Goal: Information Seeking & Learning: Learn about a topic

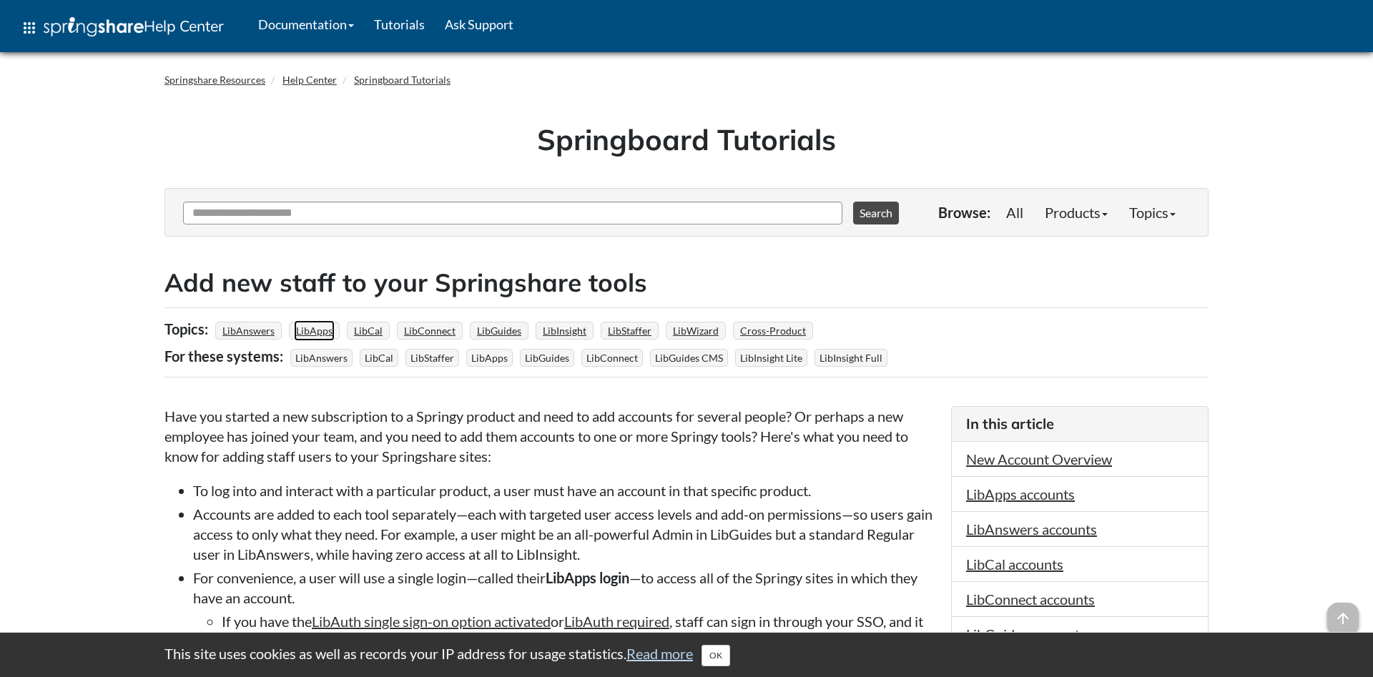
click at [306, 329] on link "LibApps" at bounding box center [314, 330] width 41 height 21
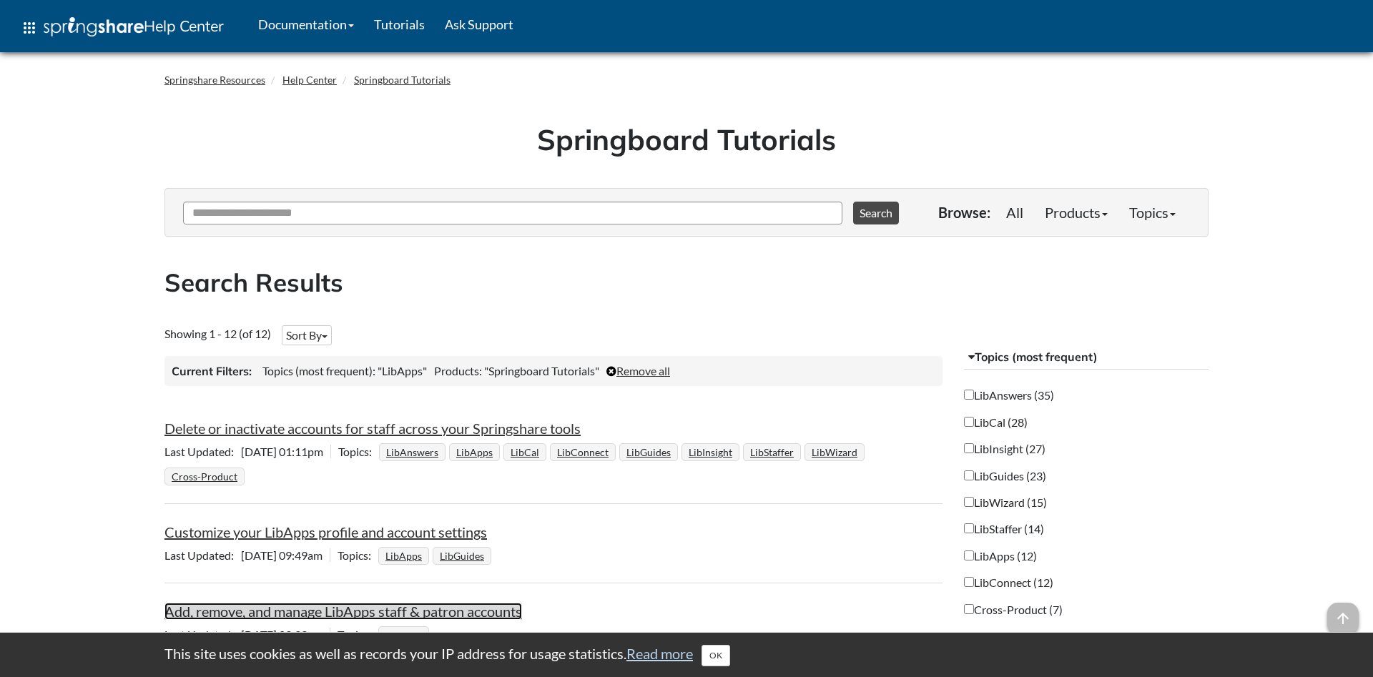
click at [385, 611] on link "Add, remove, and manage LibApps staff & patron accounts" at bounding box center [343, 611] width 358 height 17
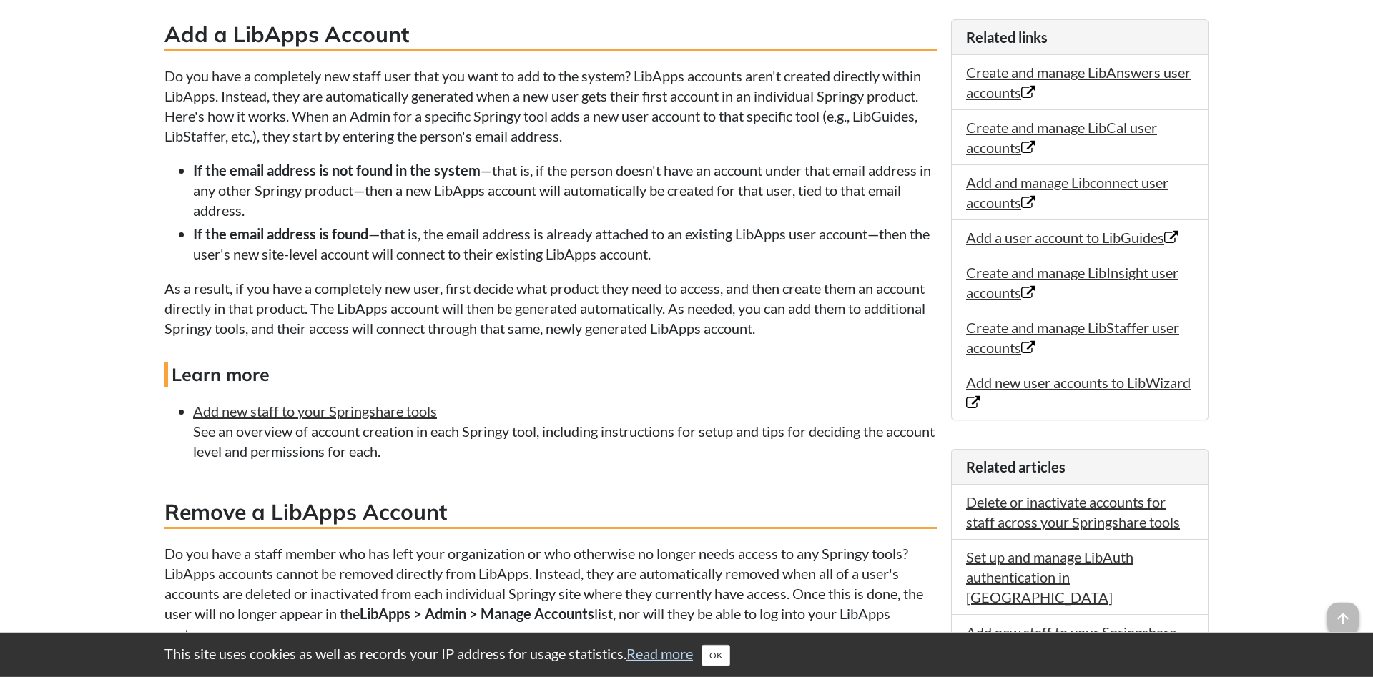
scroll to position [630, 0]
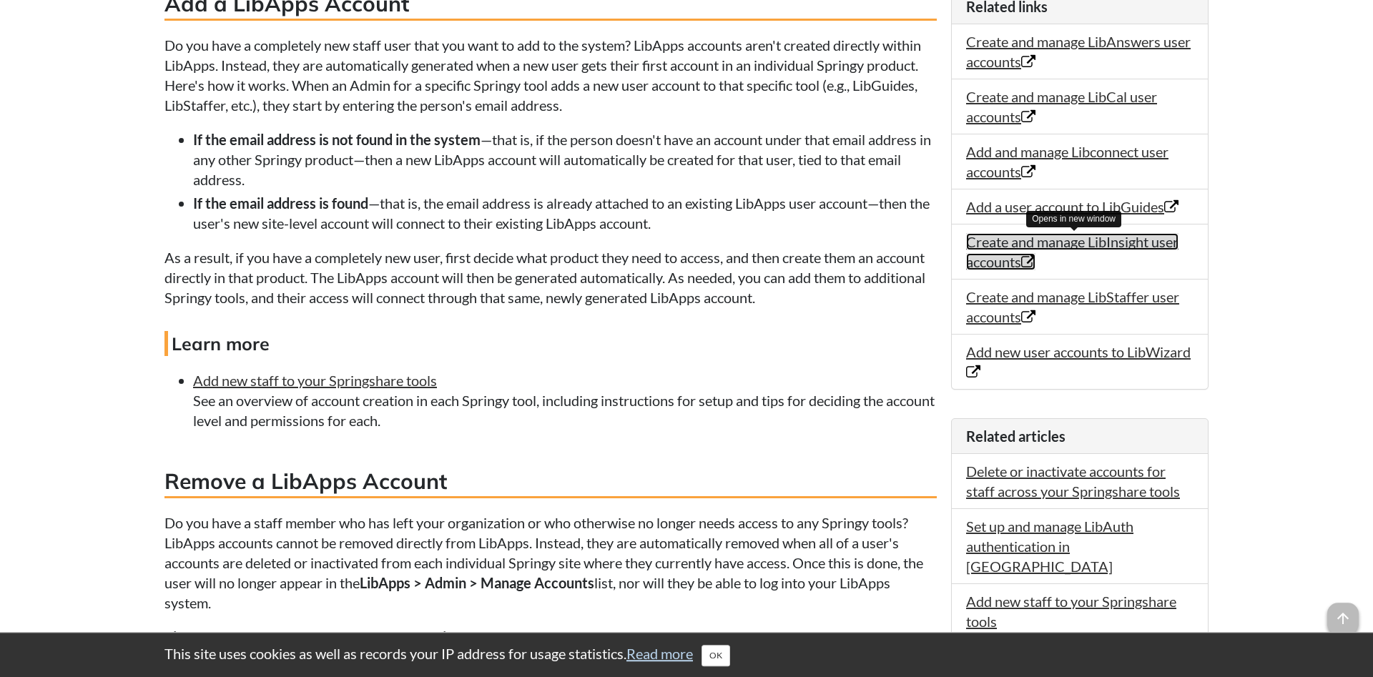
click at [1007, 250] on link "Create and manage LibInsight user accounts Opens in new window" at bounding box center [1072, 251] width 212 height 37
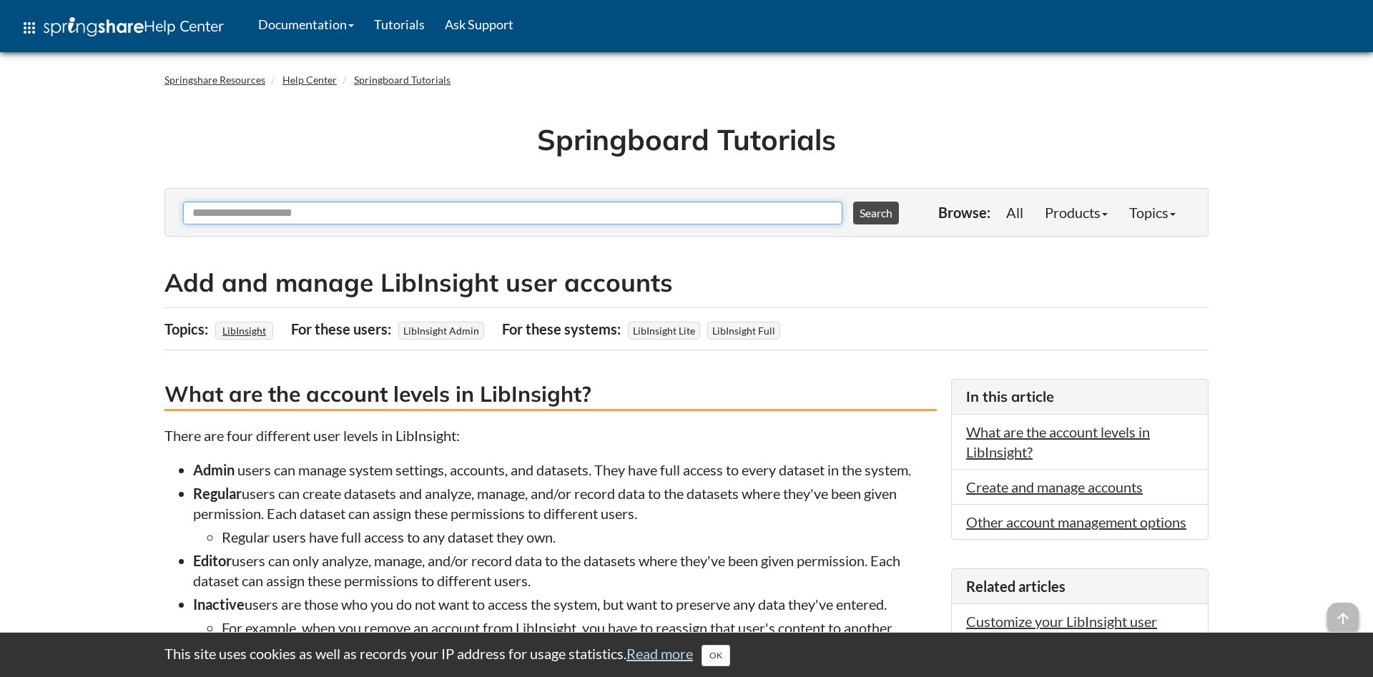
click at [416, 220] on input "Ask Another Question" at bounding box center [512, 213] width 659 height 23
type input "**********"
click at [880, 217] on button "Search" at bounding box center [876, 213] width 46 height 23
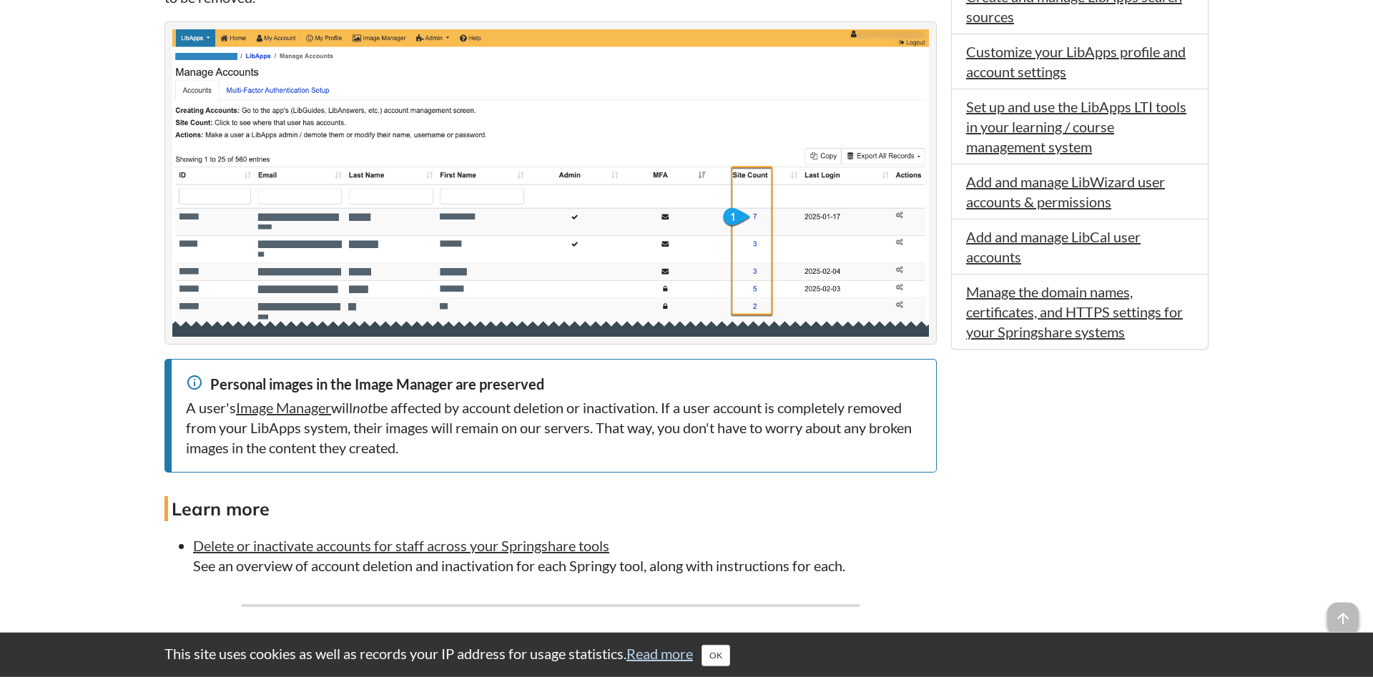
scroll to position [1295, 0]
